Goal: Task Accomplishment & Management: Complete application form

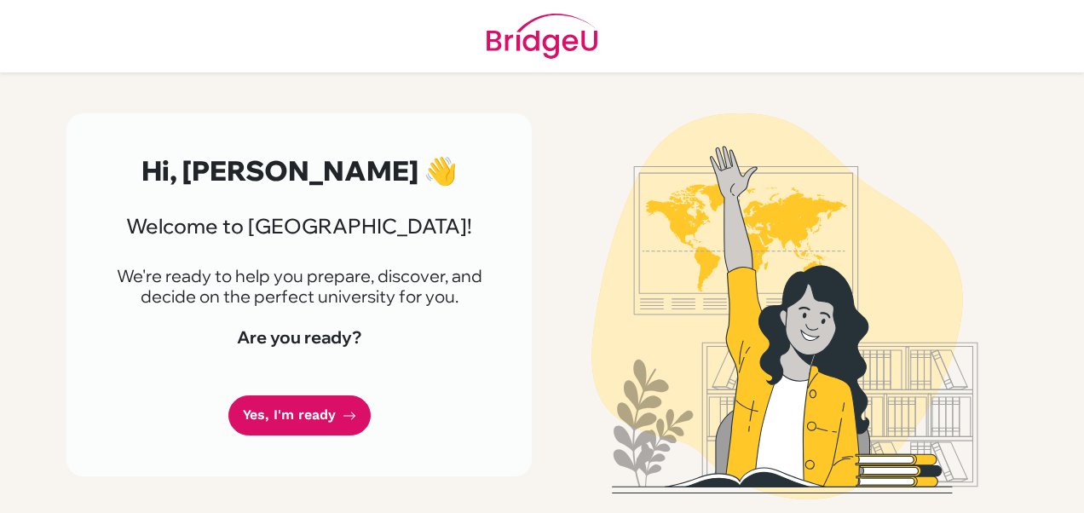
click at [279, 435] on link "Yes, I'm ready" at bounding box center [299, 415] width 142 height 40
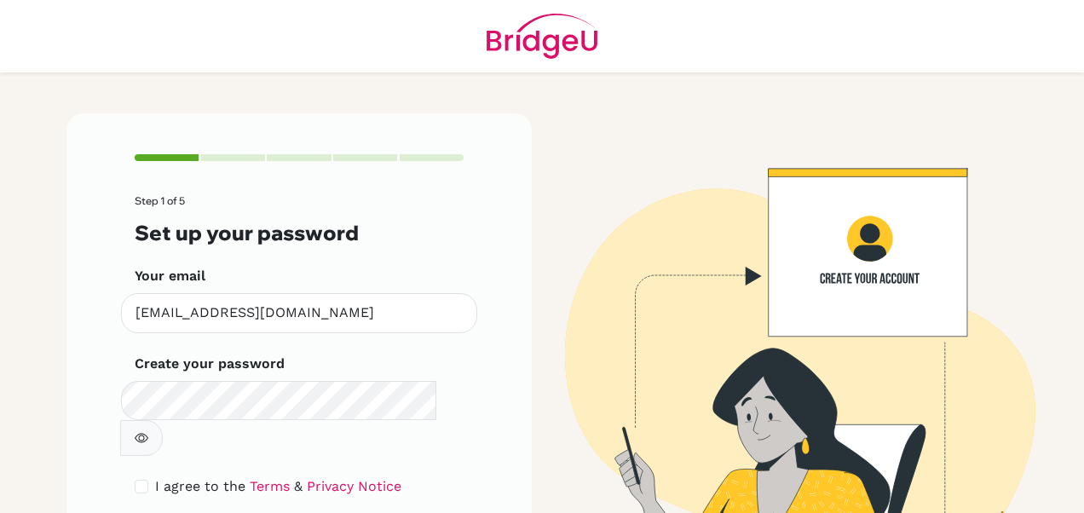
scroll to position [82, 0]
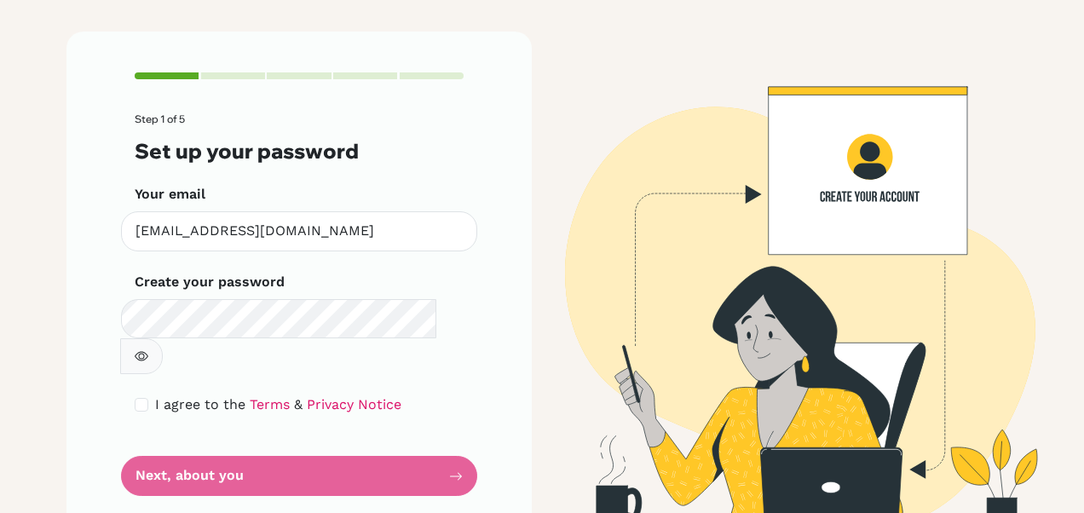
click at [155, 432] on form "Step 1 of 5 Set up your password Your email [EMAIL_ADDRESS][DOMAIN_NAME] Invali…" at bounding box center [299, 304] width 329 height 383
click at [143, 394] on div "I agree to the Terms & Privacy Notice" at bounding box center [299, 404] width 329 height 20
click at [138, 394] on div "I agree to the Terms & Privacy Notice" at bounding box center [299, 404] width 329 height 20
click at [143, 394] on div "I agree to the Terms & Privacy Notice" at bounding box center [299, 404] width 329 height 20
click at [135, 398] on input "checkbox" at bounding box center [142, 405] width 14 height 14
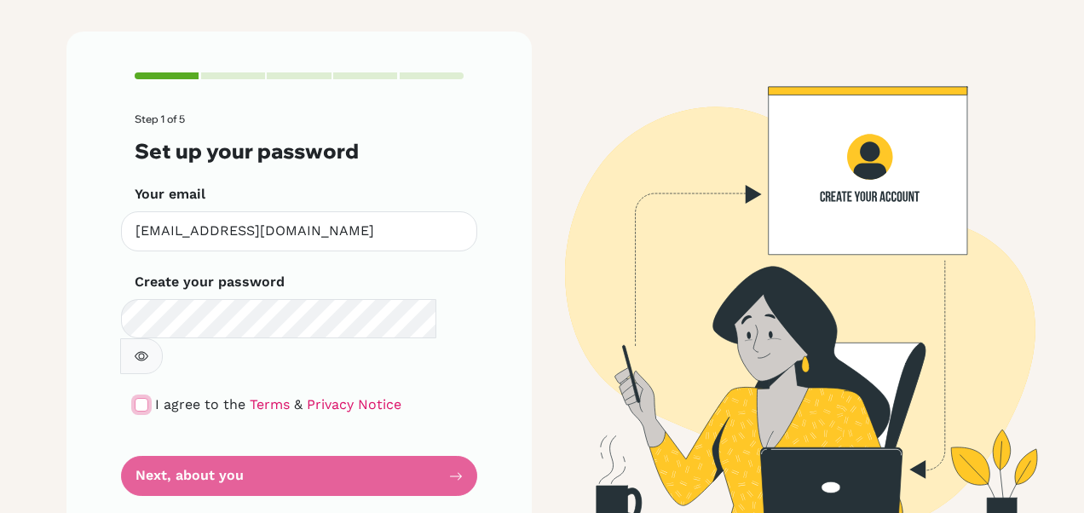
checkbox input "true"
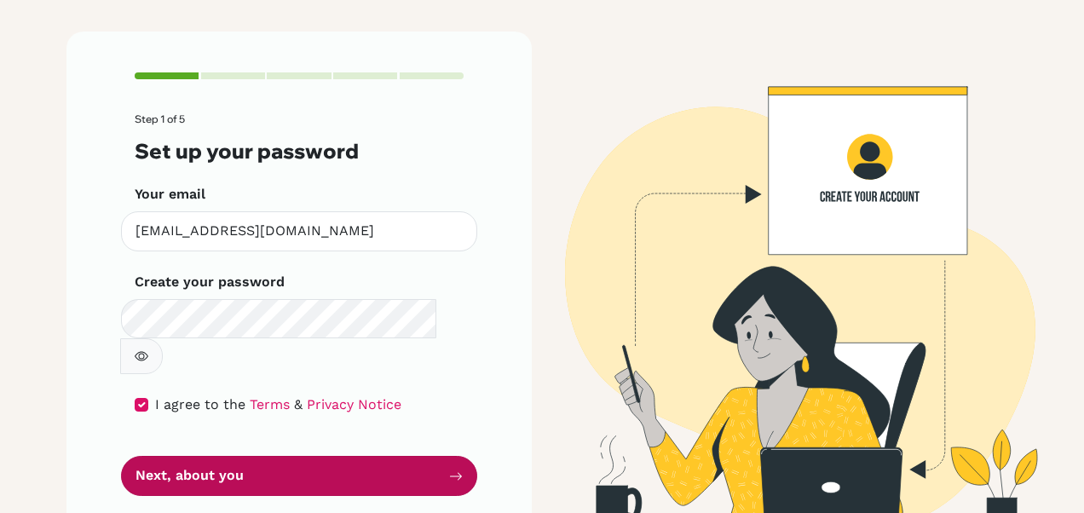
click at [280, 456] on button "Next, about you" at bounding box center [299, 476] width 356 height 40
